Goal: Find specific page/section: Find specific page/section

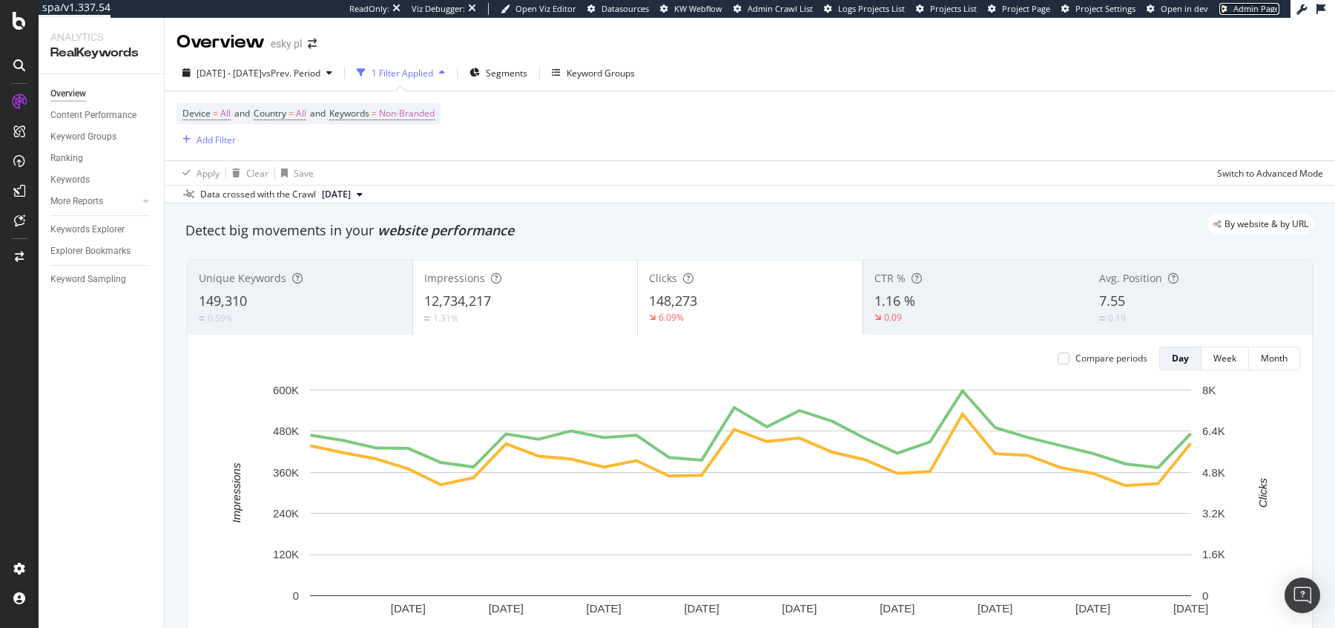
click at [1246, 7] on span "Admin Page" at bounding box center [1257, 8] width 46 height 11
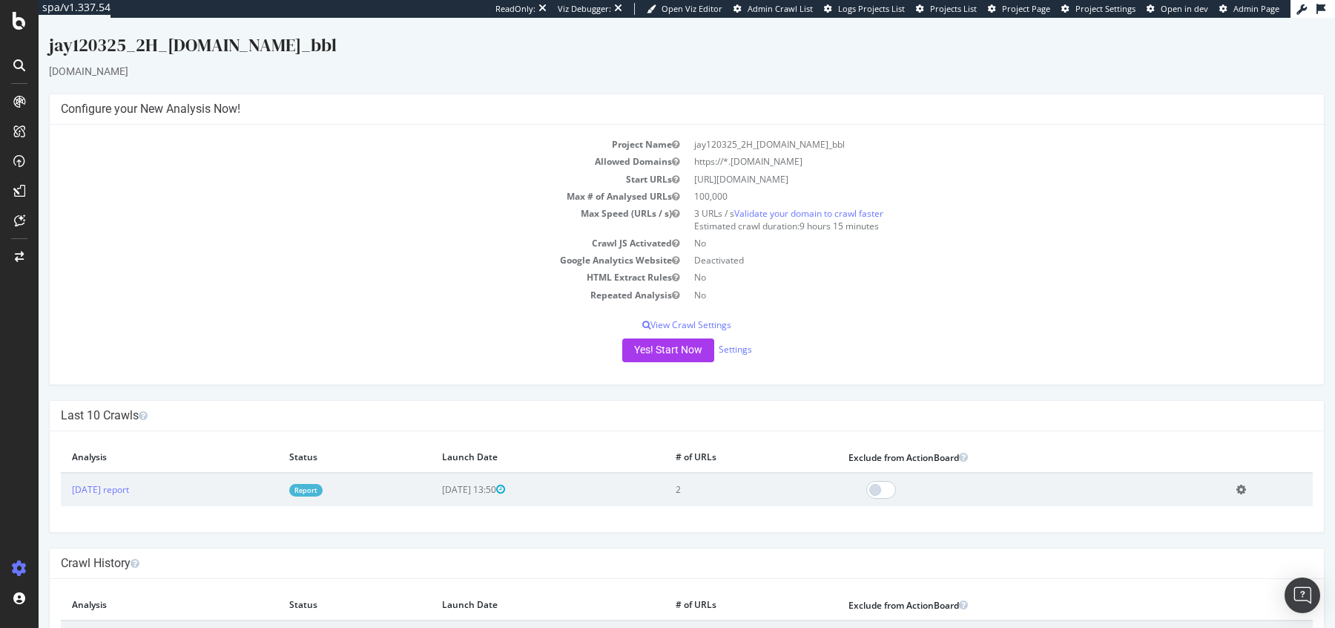
scroll to position [65, 0]
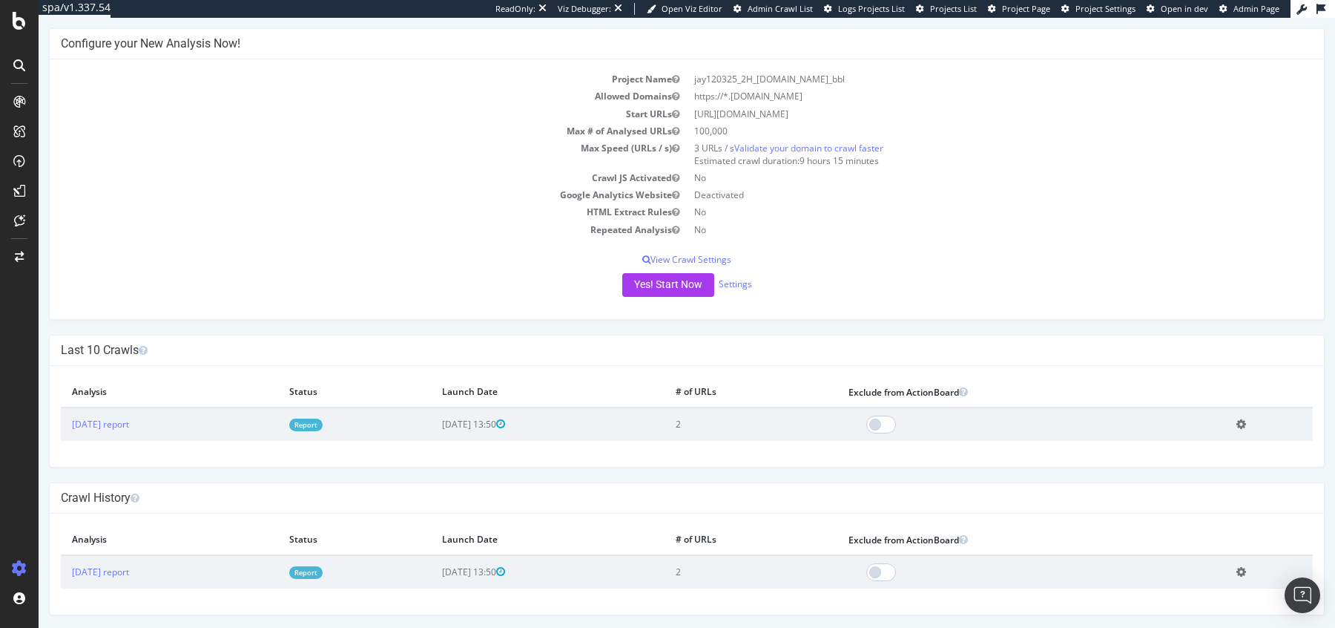
click at [323, 424] on link "Report" at bounding box center [305, 424] width 33 height 13
